Goal: Task Accomplishment & Management: Manage account settings

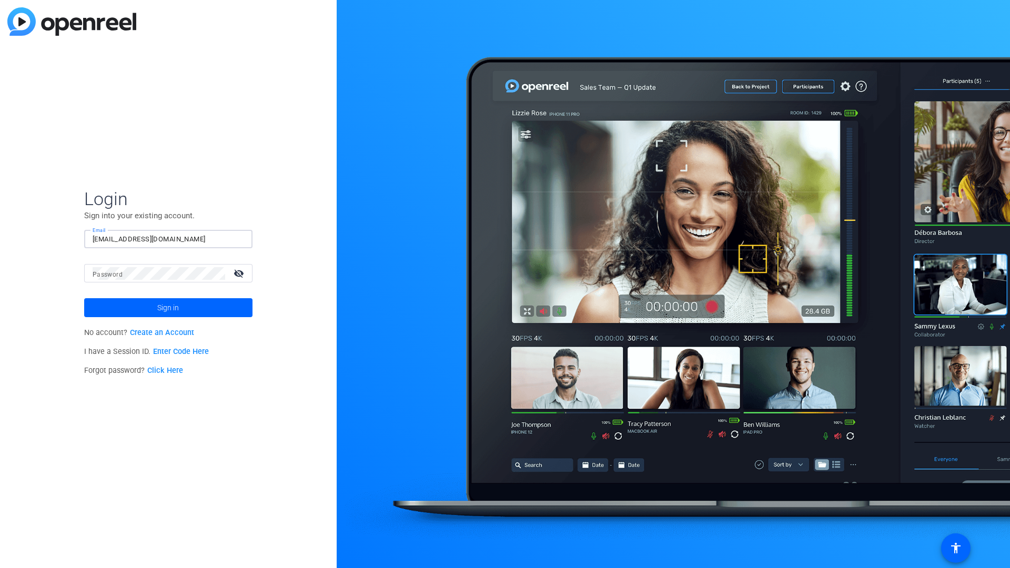
type input "tfreeman+27@openreel.com"
click at [168, 308] on span "Sign in" at bounding box center [168, 308] width 22 height 26
type input "1d3d2d231d2dd4"
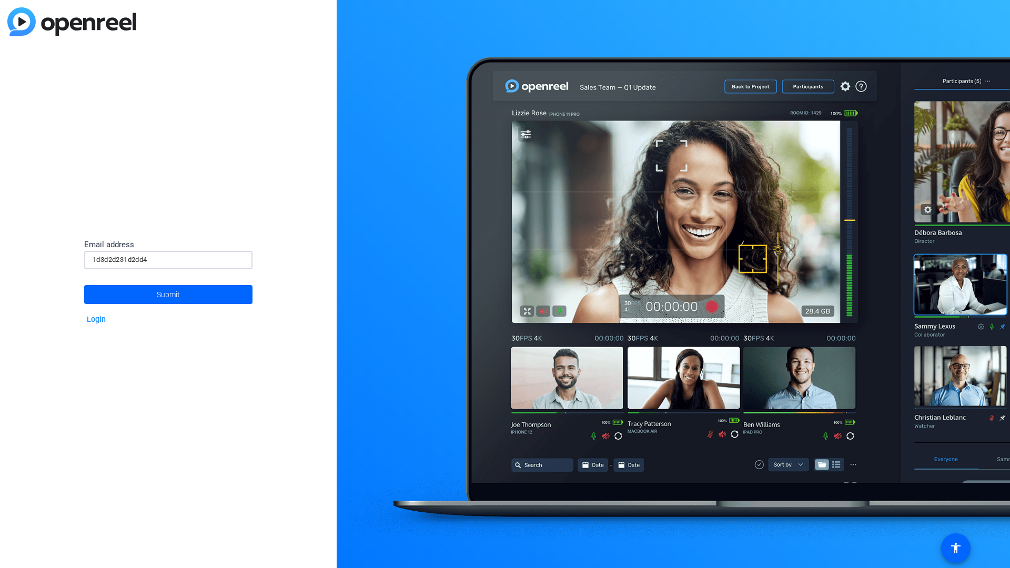
type input "1d3d2d231d2dd4"
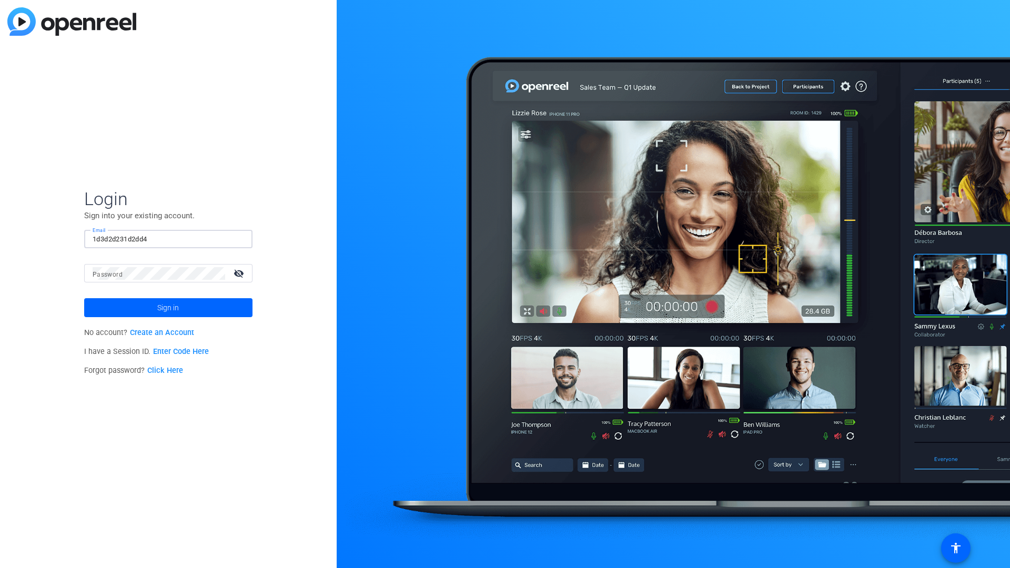
type input "1d3d2d231d2dd4"
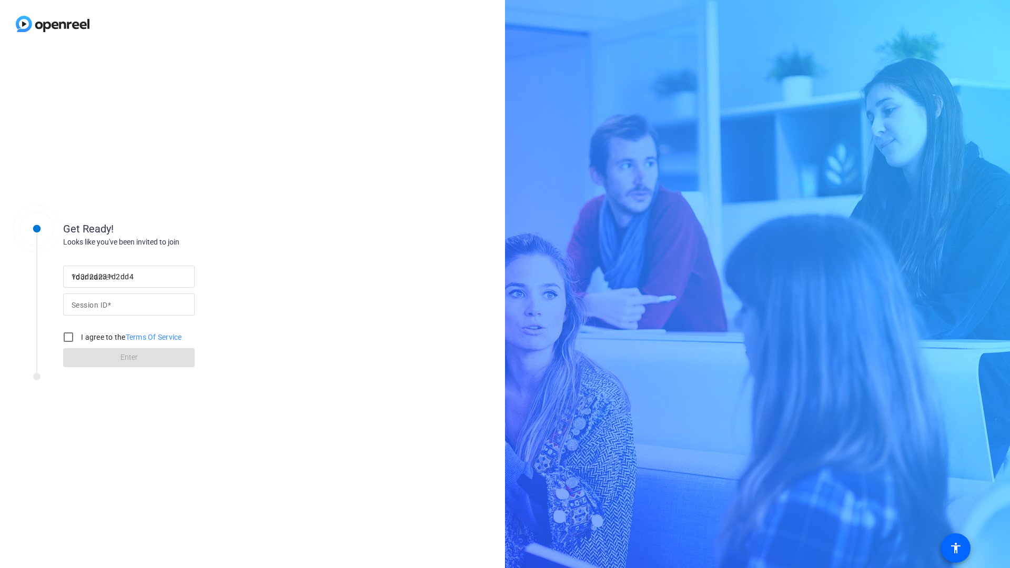
type input "1d3d2d231d2dd4"
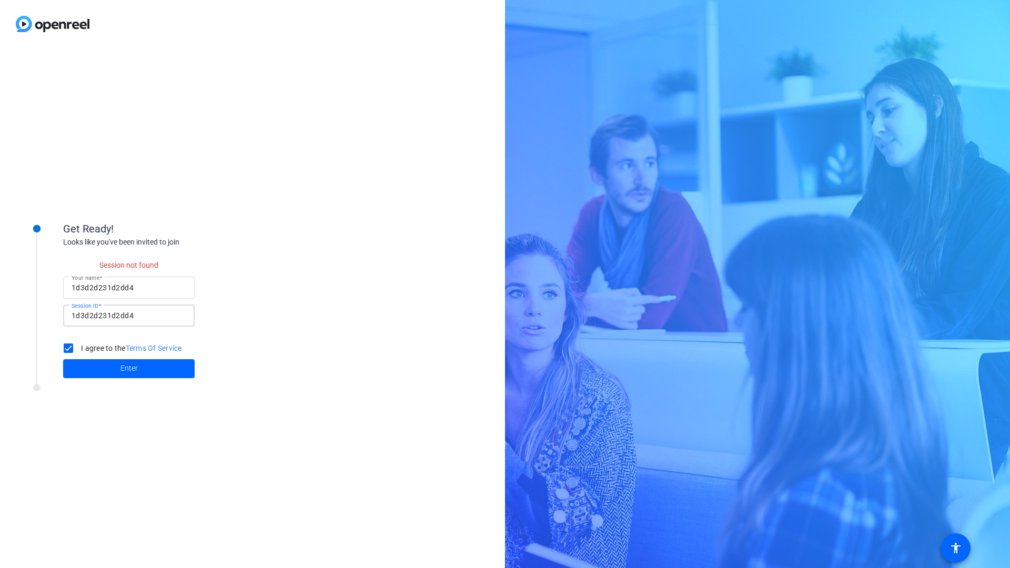
checkbox input "false"
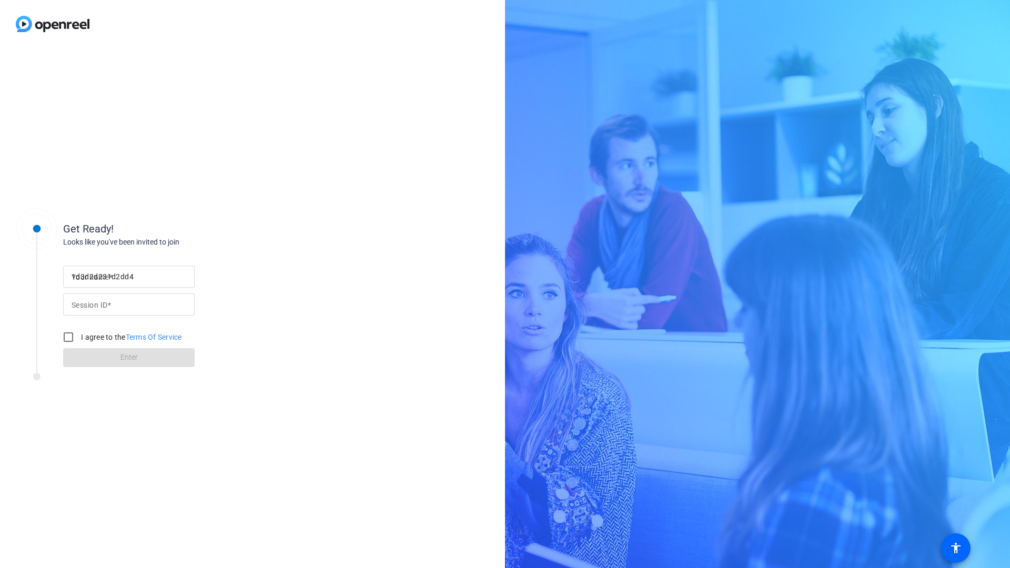
type input "1d3d2d231d2dd4"
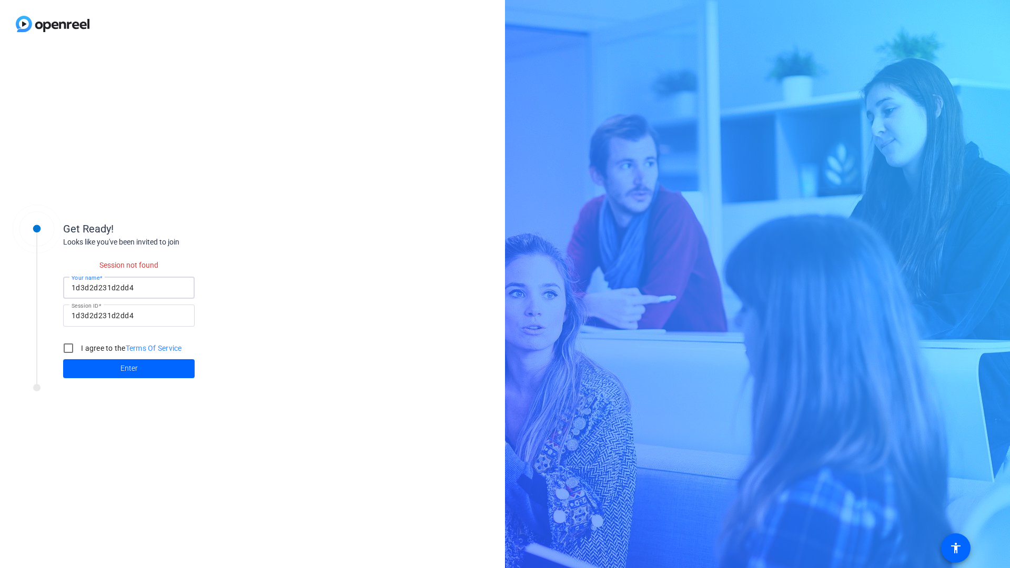
checkbox input "false"
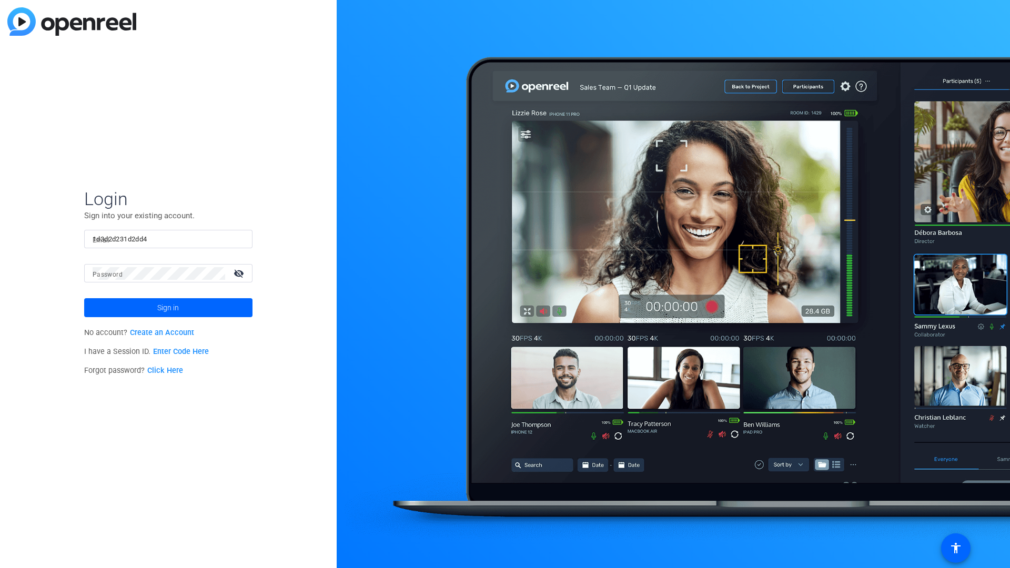
type input "1d3d2d231d2dd4"
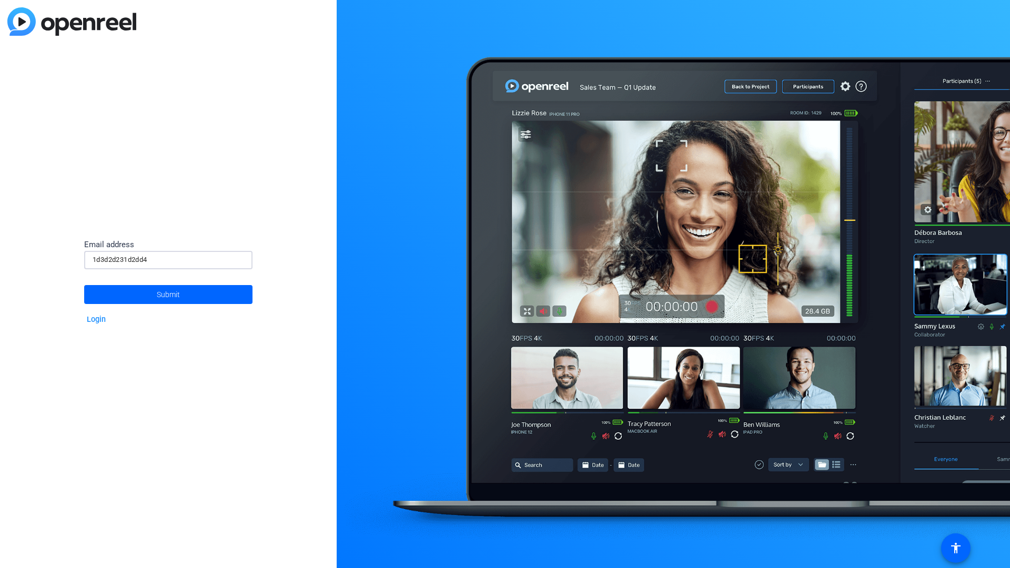
type input "1d3d2d231d2dd4"
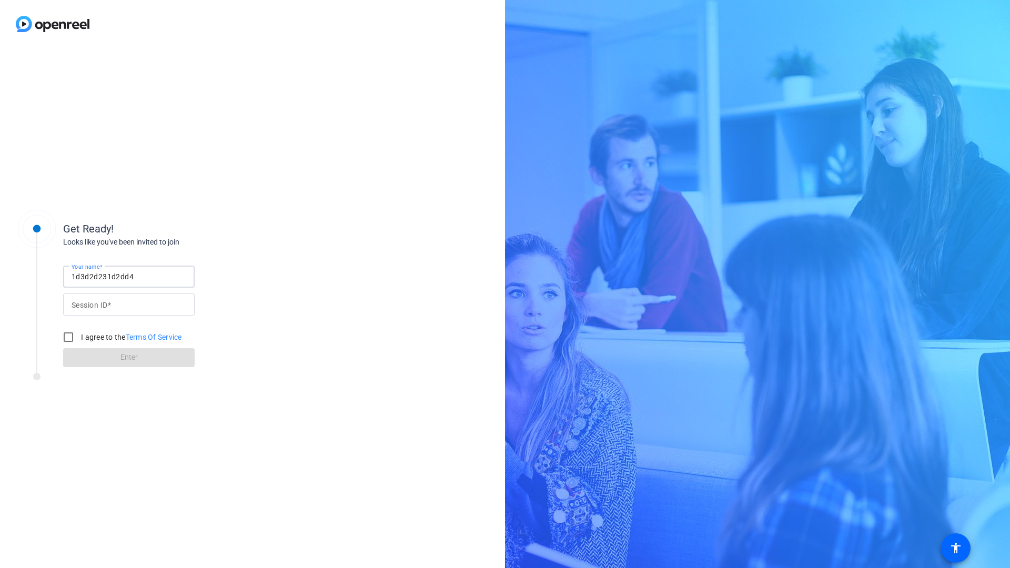
type input "1d3d2d231d2dd4"
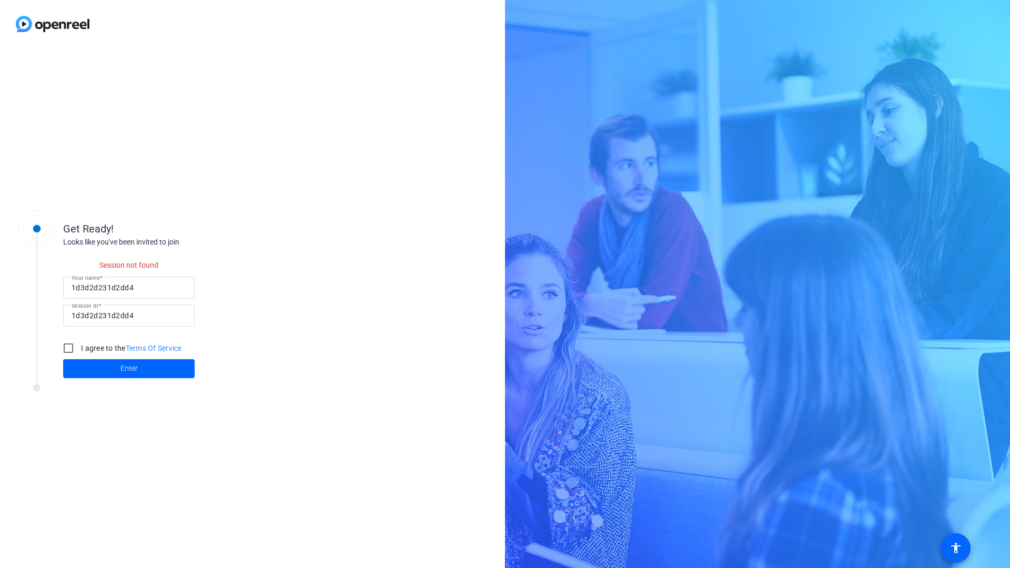
checkbox input "false"
